Goal: Task Accomplishment & Management: Manage account settings

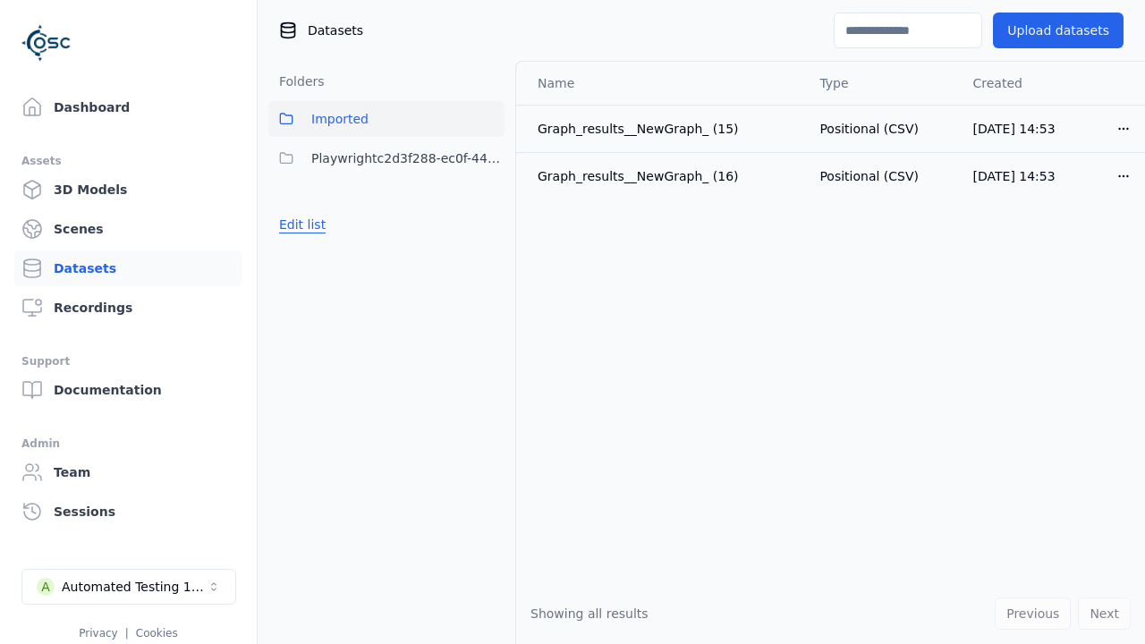
click at [300, 225] on button "Edit list" at bounding box center [302, 225] width 68 height 32
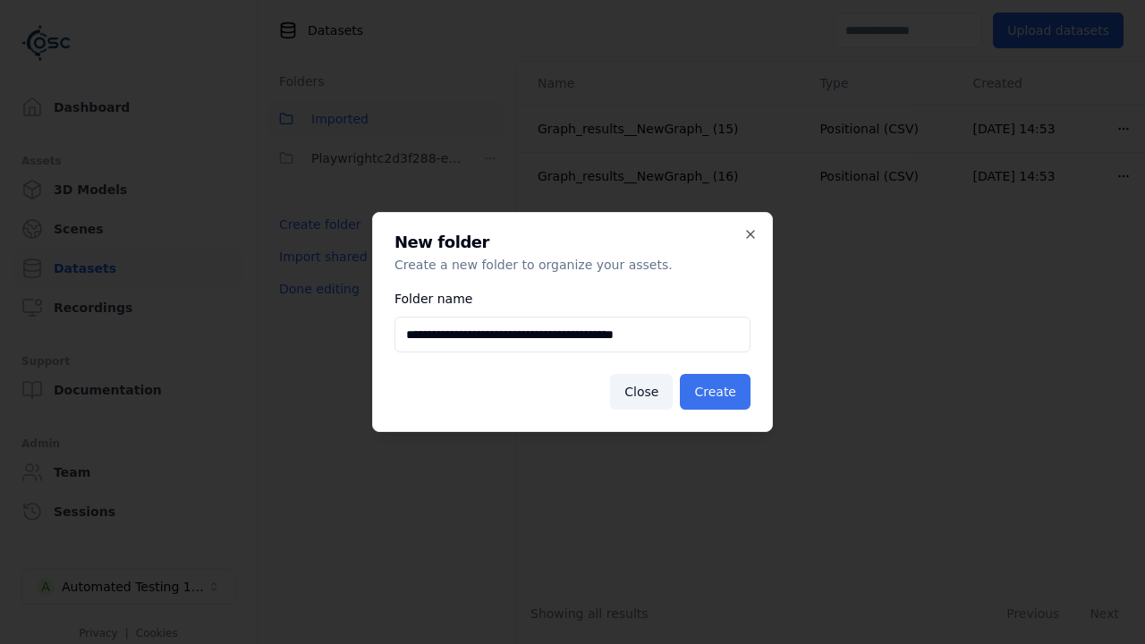
type input "**********"
click at [718, 392] on button "Create" at bounding box center [715, 392] width 71 height 36
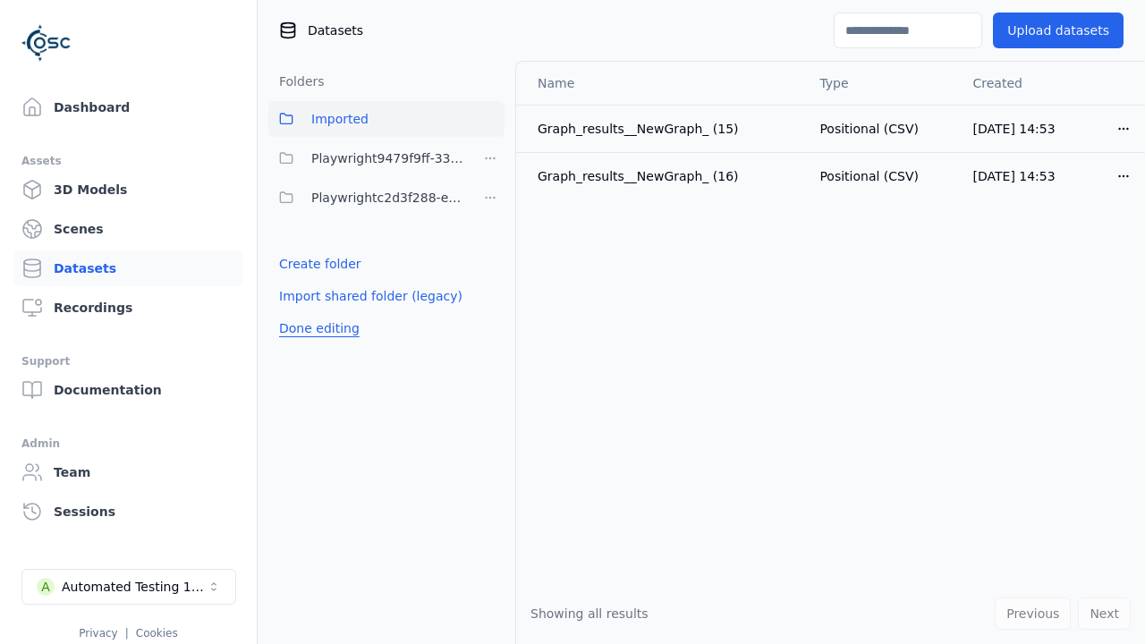
click at [316, 328] on button "Done editing" at bounding box center [319, 328] width 102 height 32
click at [300, 312] on button "Done editing" at bounding box center [319, 328] width 102 height 32
click at [490, 158] on html "Support Dashboard Assets 3D Models Scenes Datasets Recordings Support Documenta…" at bounding box center [572, 322] width 1145 height 644
click at [490, 223] on div "Share" at bounding box center [497, 223] width 120 height 29
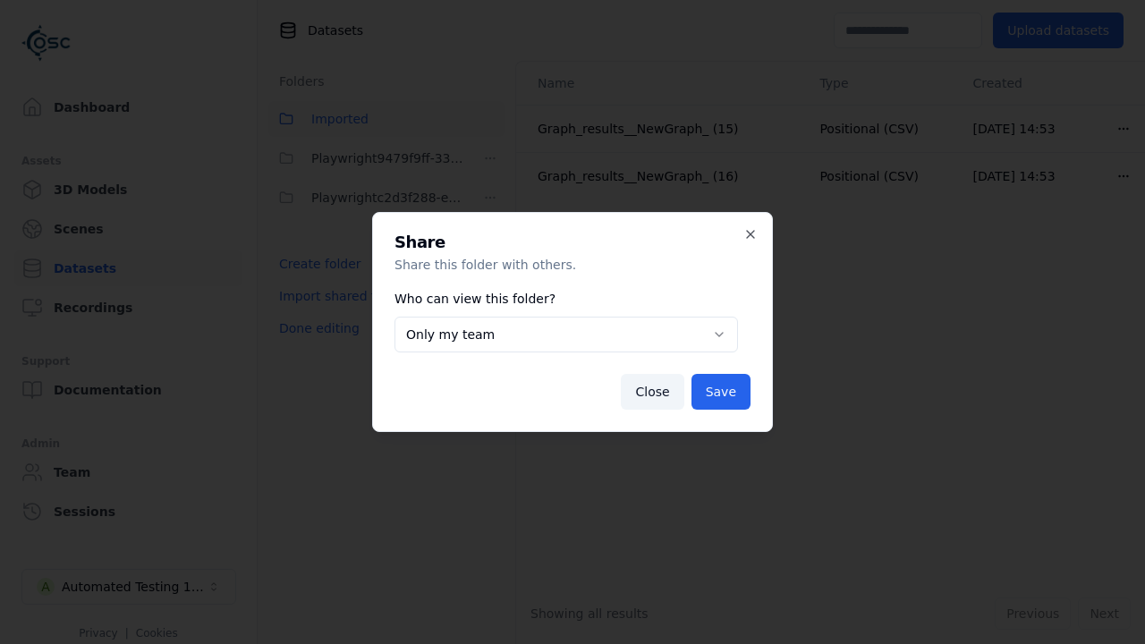
click at [566, 335] on button "Only my team" at bounding box center [567, 335] width 344 height 36
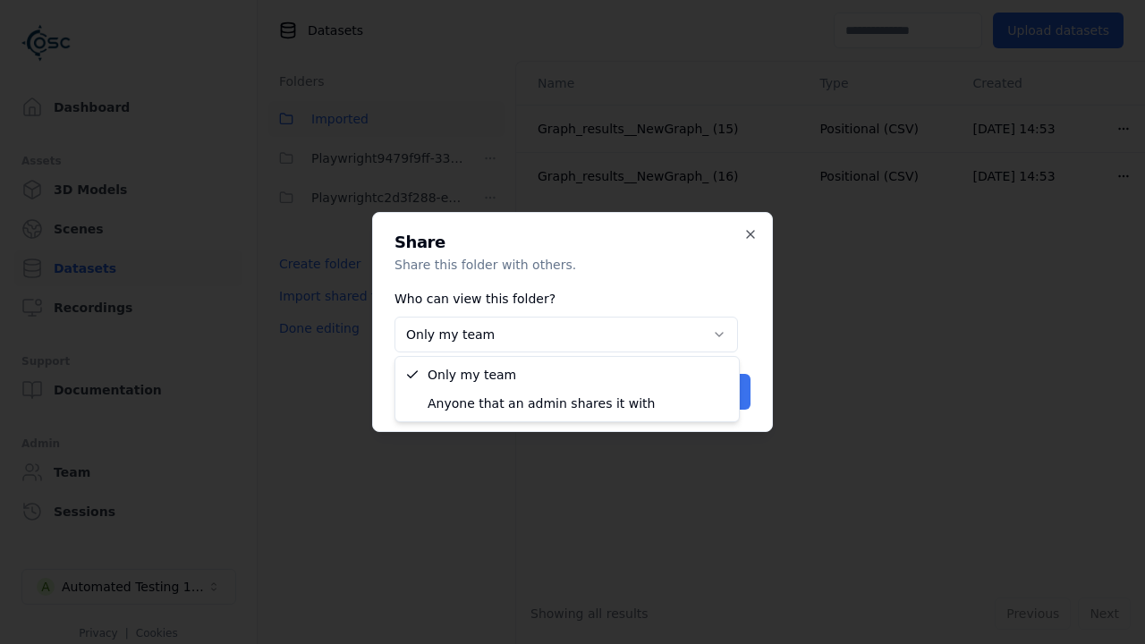
select select "****"
click at [723, 392] on button "Save" at bounding box center [721, 392] width 59 height 36
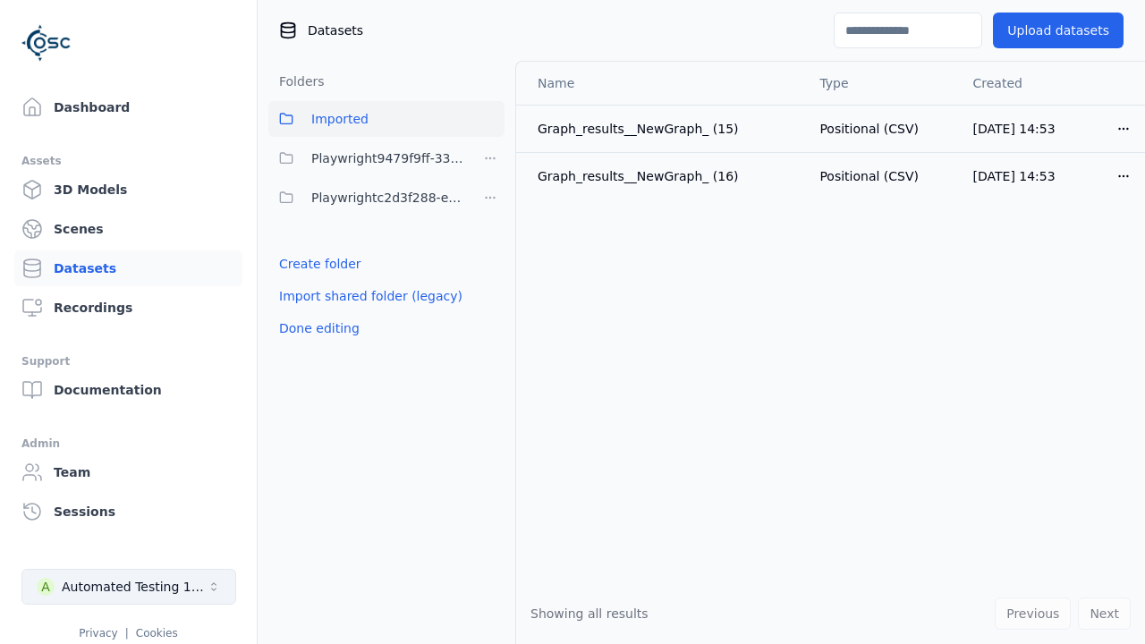
click at [316, 328] on button "Done editing" at bounding box center [319, 328] width 102 height 32
click at [129, 587] on div "Automated Testing 1 - Playwright" at bounding box center [134, 587] width 145 height 18
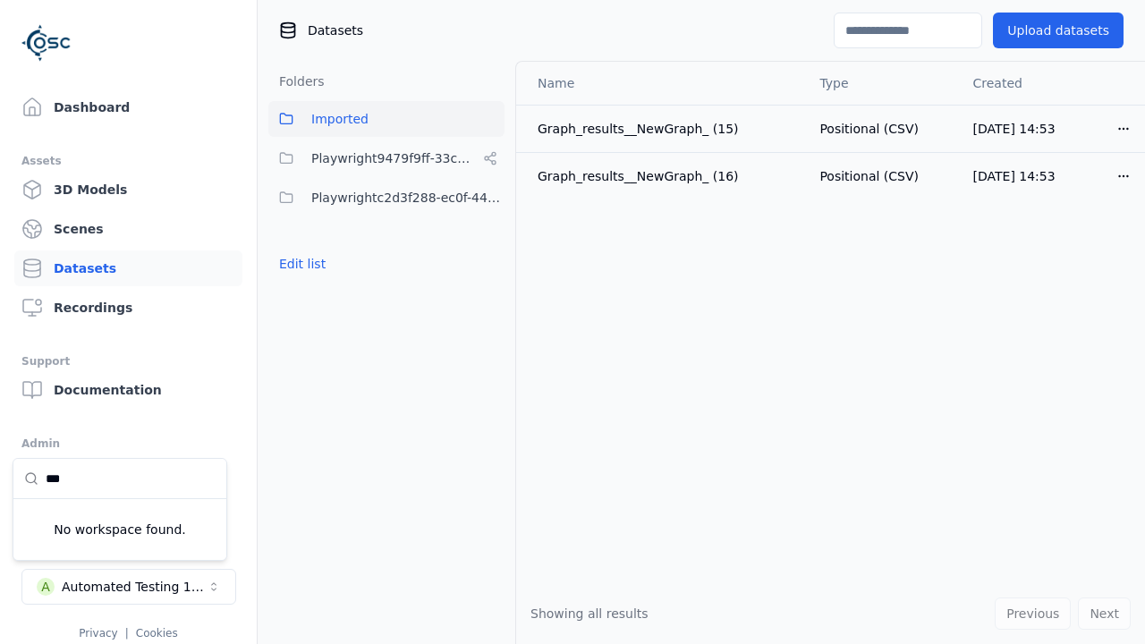
type input "***"
click at [308, 583] on html "Support Dashboard Assets 3D Models Scenes Datasets Recordings Support Documenta…" at bounding box center [572, 322] width 1145 height 644
click at [310, 268] on button "Edit list" at bounding box center [302, 264] width 68 height 32
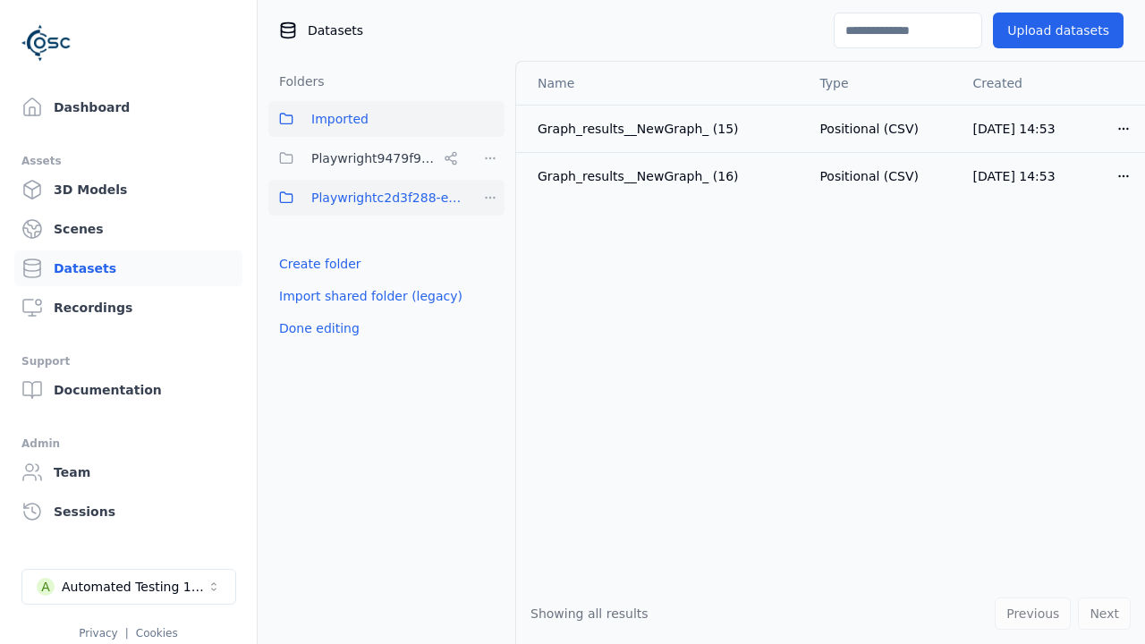
click at [490, 196] on html "Support Dashboard Assets 3D Models Scenes Datasets Recordings Support Documenta…" at bounding box center [572, 322] width 1145 height 644
click at [478, 318] on div "Delete" at bounding box center [497, 320] width 120 height 29
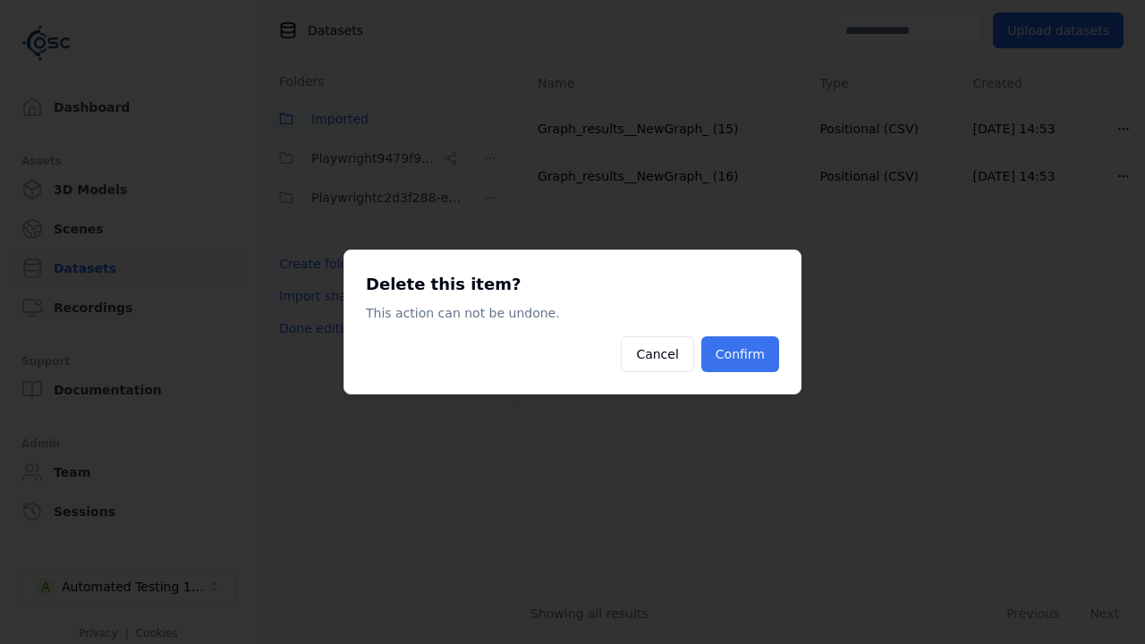
click at [729, 352] on button "Confirm" at bounding box center [741, 354] width 78 height 36
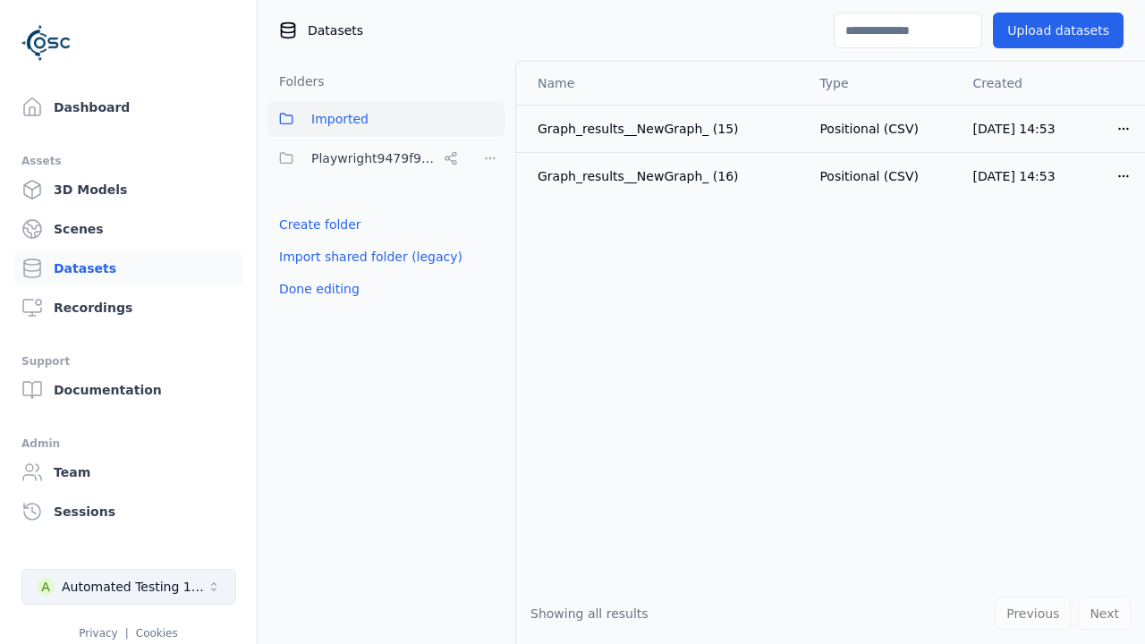
click at [151, 589] on div "Automated Testing 1 - Playwright" at bounding box center [134, 587] width 145 height 18
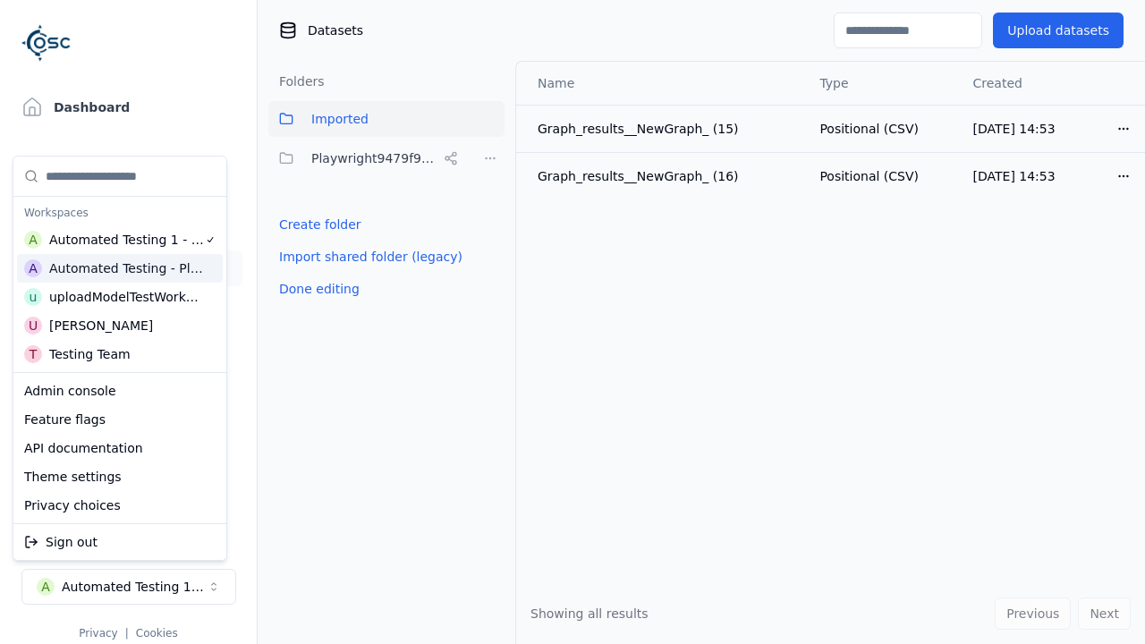
click at [168, 264] on div "Automated Testing - Playwright" at bounding box center [126, 269] width 155 height 18
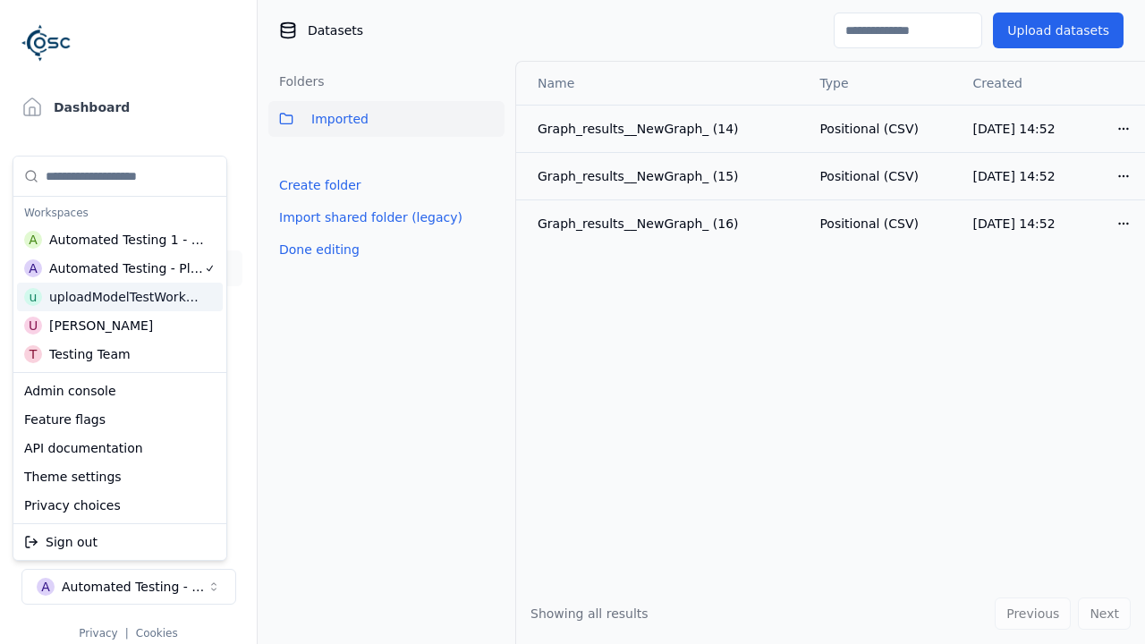
click at [160, 293] on div "uploadModelTestWorkspace" at bounding box center [126, 297] width 154 height 18
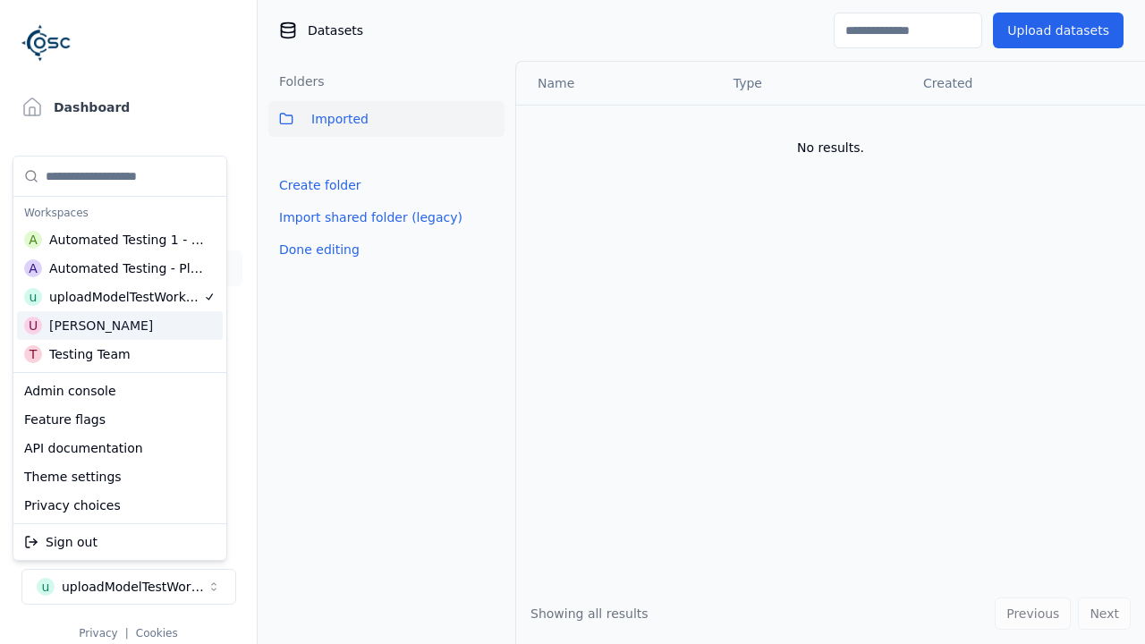
click at [138, 318] on div "U [PERSON_NAME]" at bounding box center [120, 325] width 206 height 29
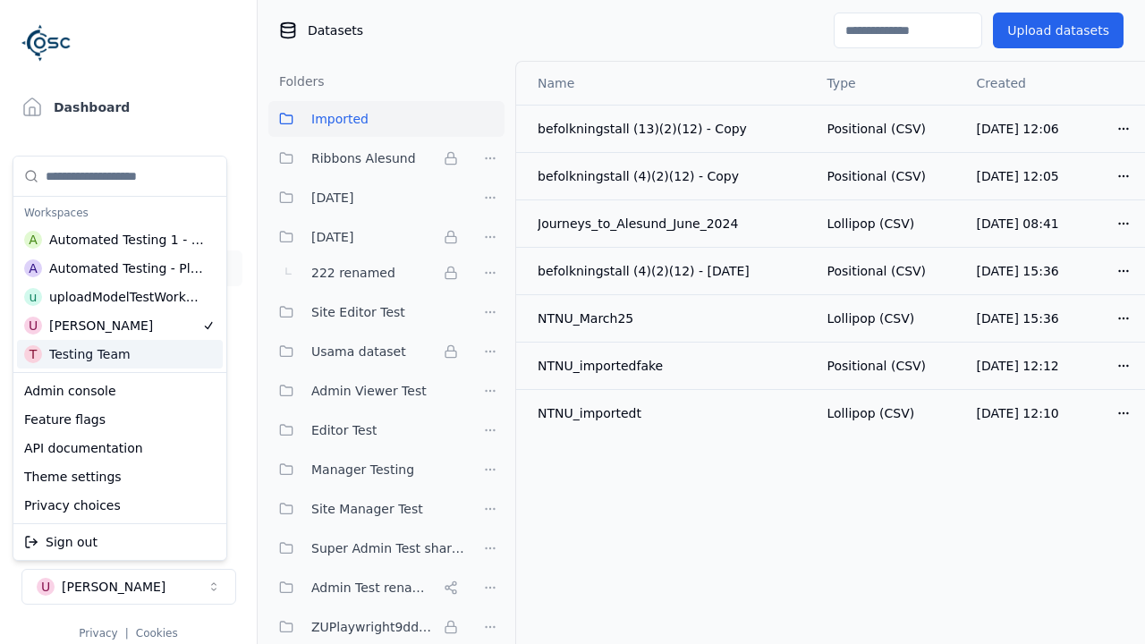
click at [140, 348] on div "T Testing Team" at bounding box center [120, 354] width 206 height 29
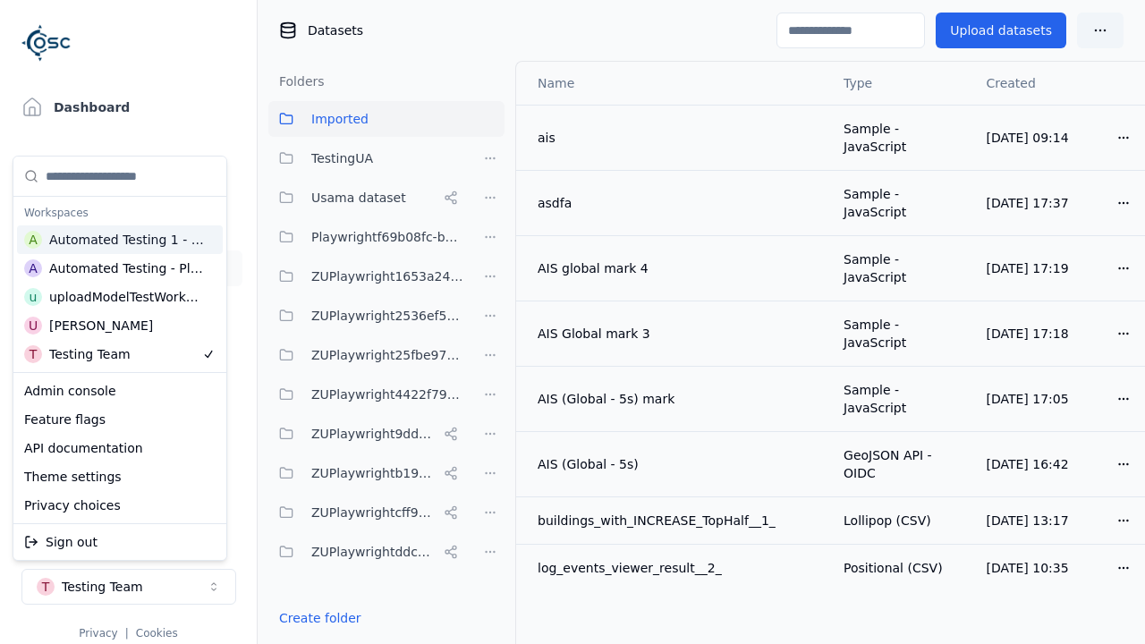
click at [142, 232] on div "Automated Testing 1 - Playwright" at bounding box center [127, 240] width 156 height 18
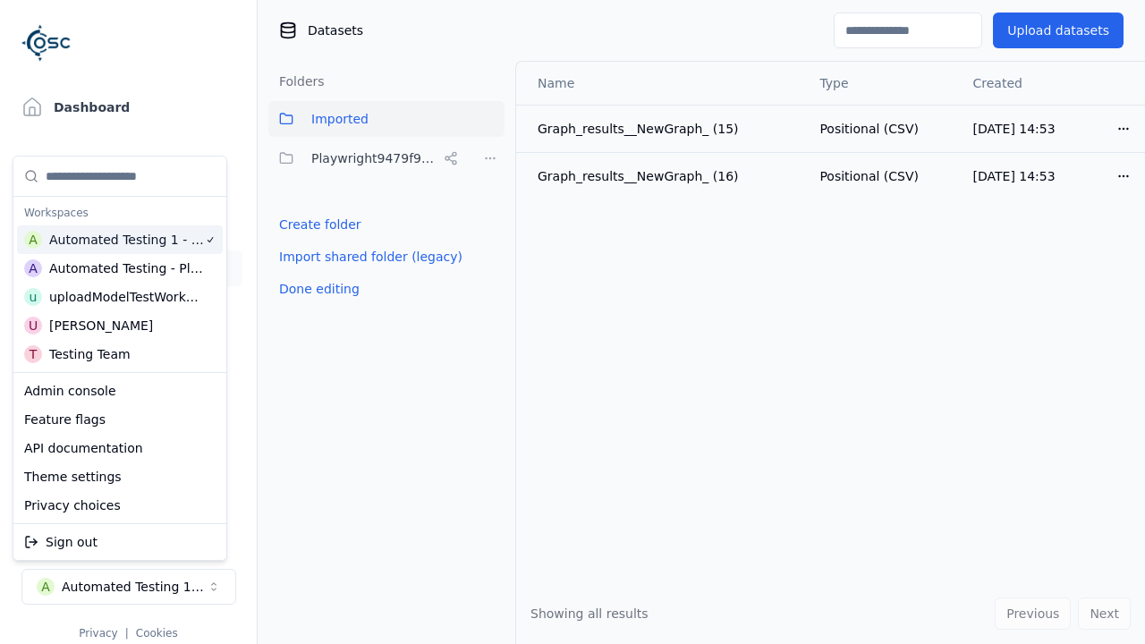
click at [487, 155] on html "Support Dashboard Assets 3D Models Scenes Datasets Recordings Support Documenta…" at bounding box center [572, 322] width 1145 height 644
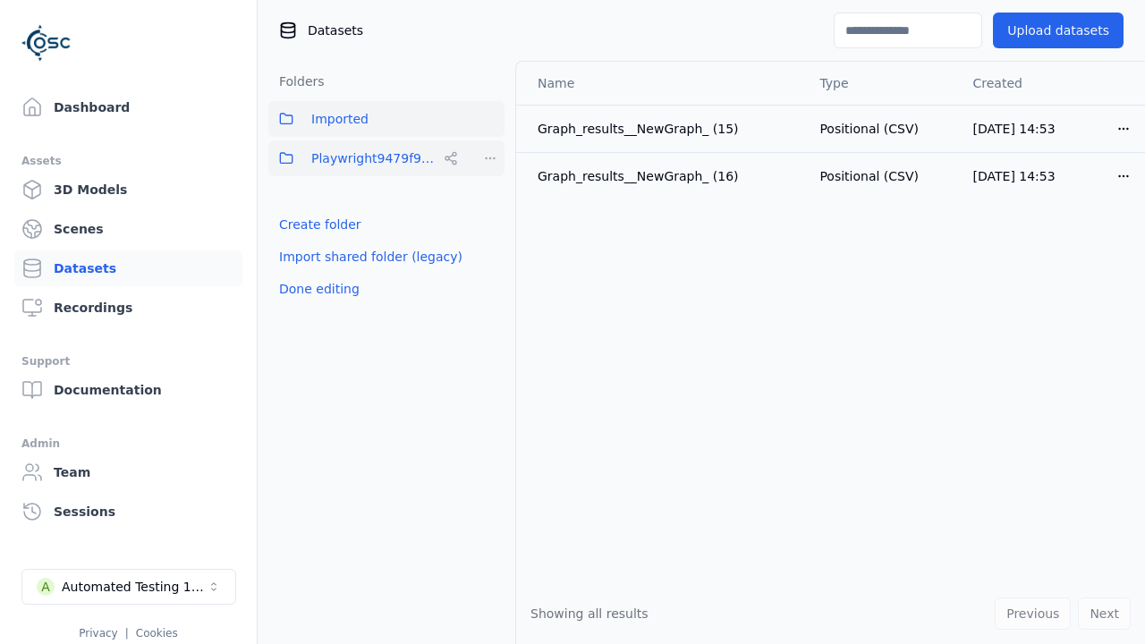
click at [489, 164] on html "Support Dashboard Assets 3D Models Scenes Datasets Recordings Support Documenta…" at bounding box center [572, 322] width 1145 height 644
click at [490, 227] on div "Share" at bounding box center [497, 223] width 120 height 29
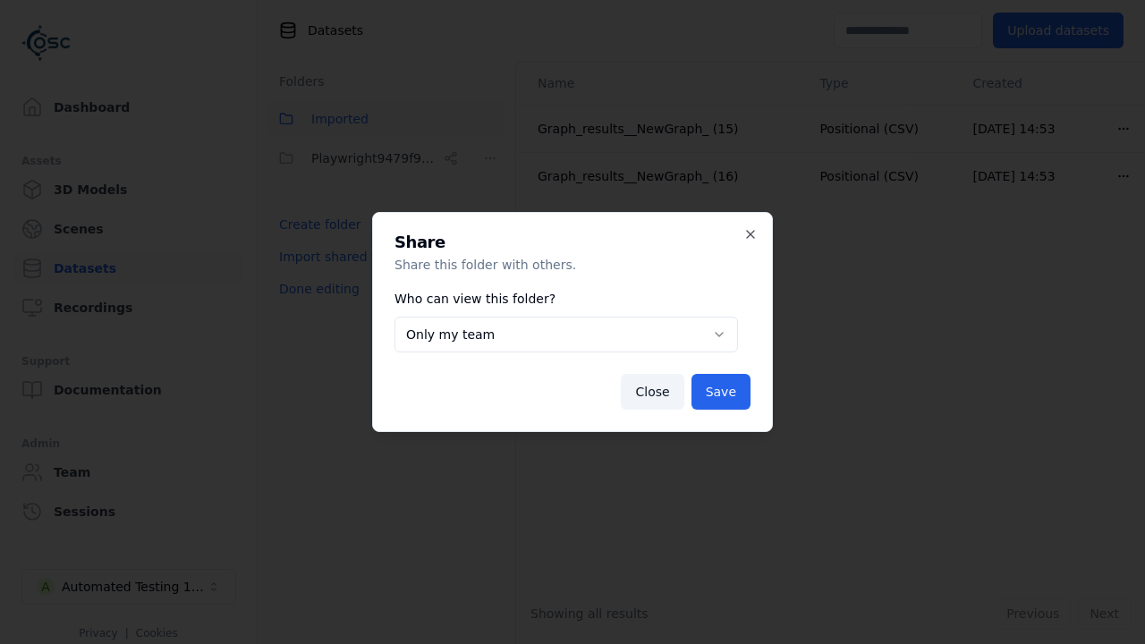
click at [651, 335] on body "**********" at bounding box center [572, 322] width 1145 height 644
click at [720, 389] on button "Save" at bounding box center [721, 392] width 59 height 36
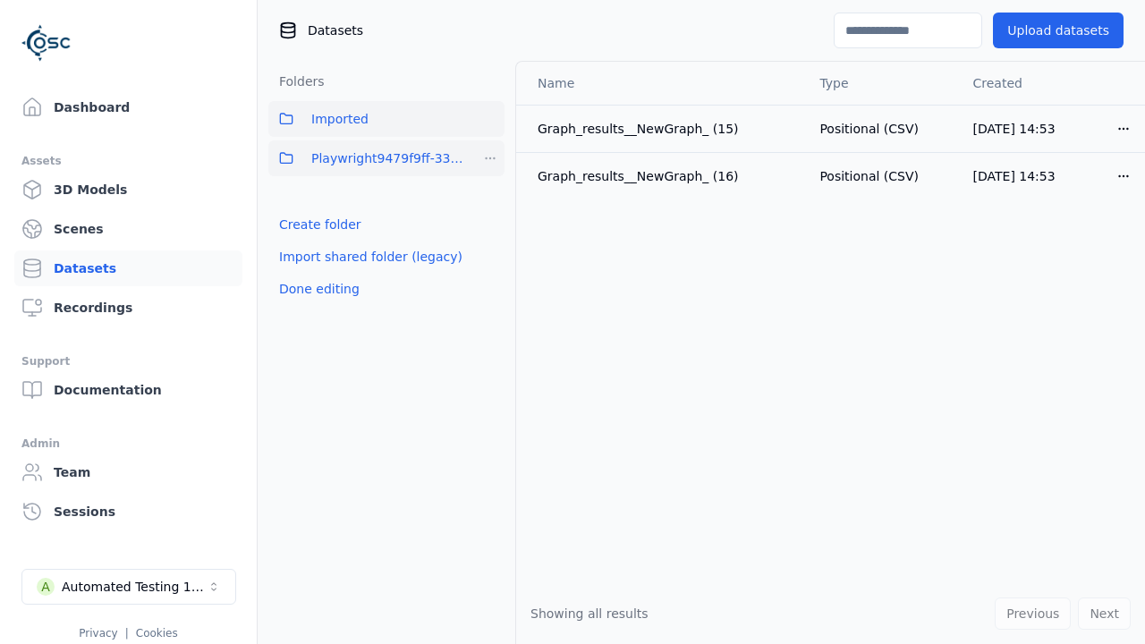
click at [490, 162] on html "Support Dashboard Assets 3D Models Scenes Datasets Recordings Support Documenta…" at bounding box center [572, 322] width 1145 height 644
click at [488, 282] on div "Delete" at bounding box center [497, 281] width 120 height 29
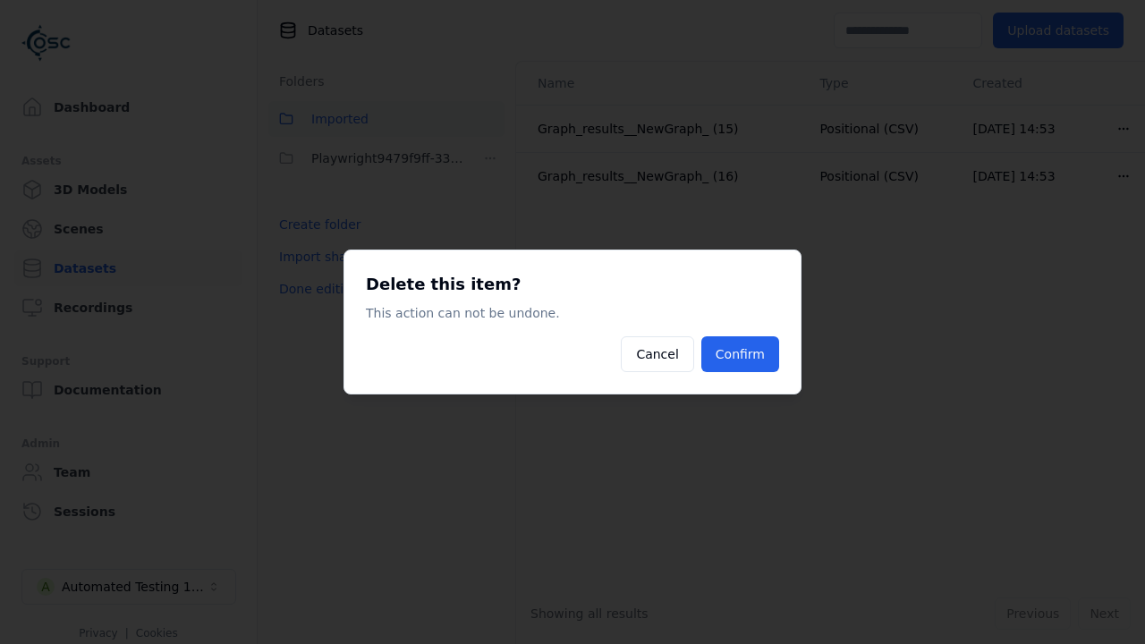
click at [714, 346] on button "Confirm" at bounding box center [741, 354] width 78 height 36
